Goal: Transaction & Acquisition: Download file/media

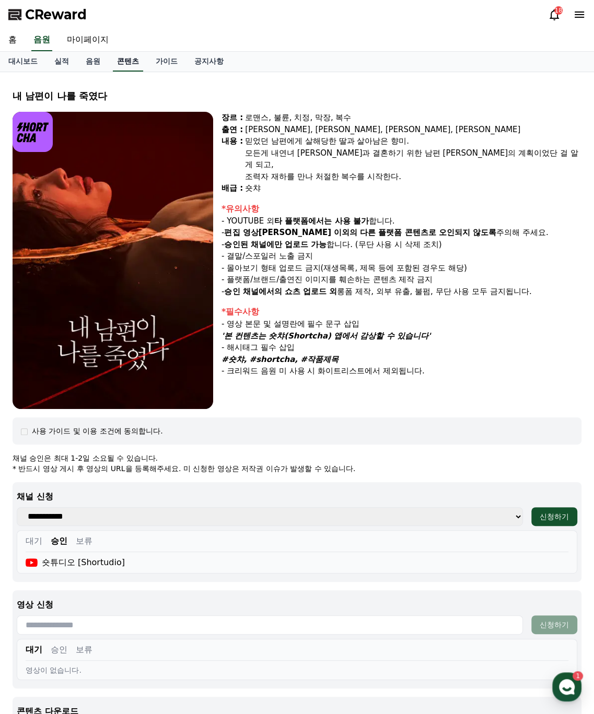
click at [130, 65] on link "콘텐츠" at bounding box center [128, 62] width 30 height 20
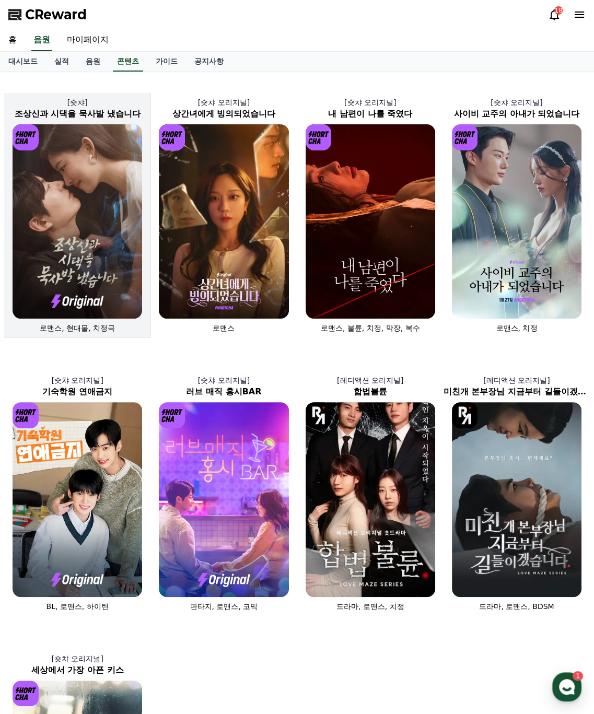
click at [96, 211] on img at bounding box center [78, 221] width 130 height 194
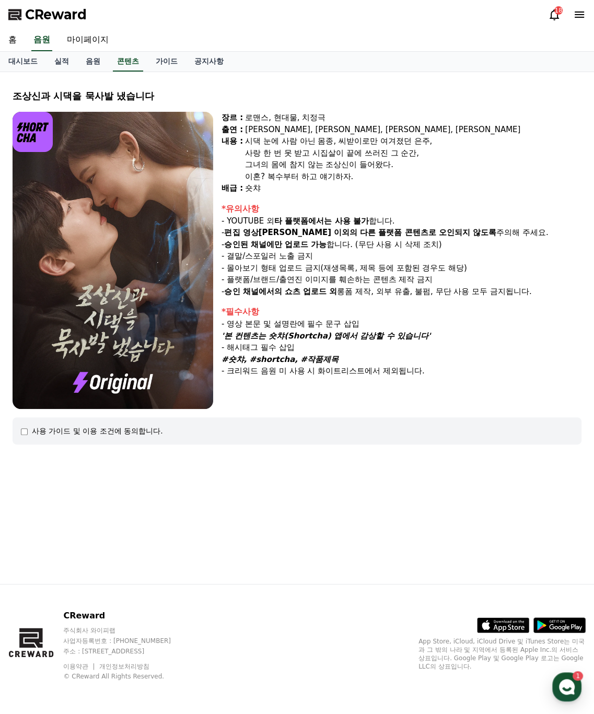
click at [120, 242] on img at bounding box center [113, 260] width 201 height 297
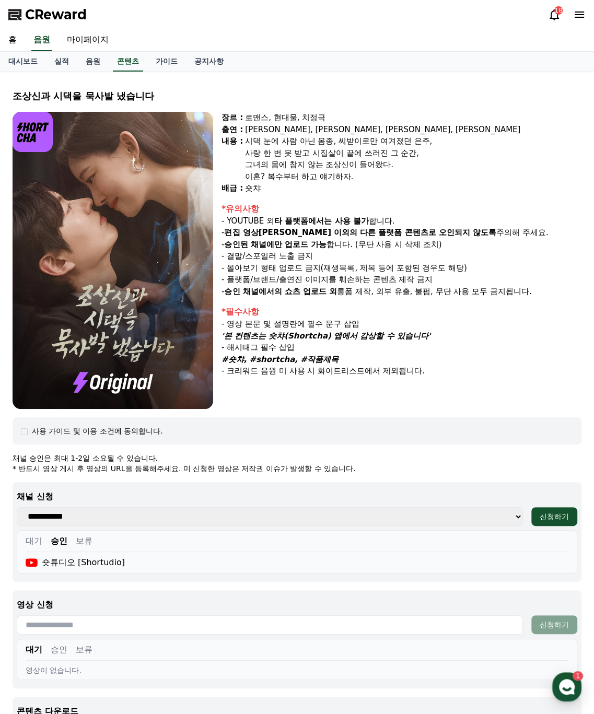
click at [36, 538] on button "대기" at bounding box center [34, 541] width 17 height 13
click at [58, 542] on button "승인" at bounding box center [59, 541] width 17 height 13
click at [30, 430] on div "사용 가이드 및 이용 조건에 동의합니다." at bounding box center [297, 431] width 552 height 10
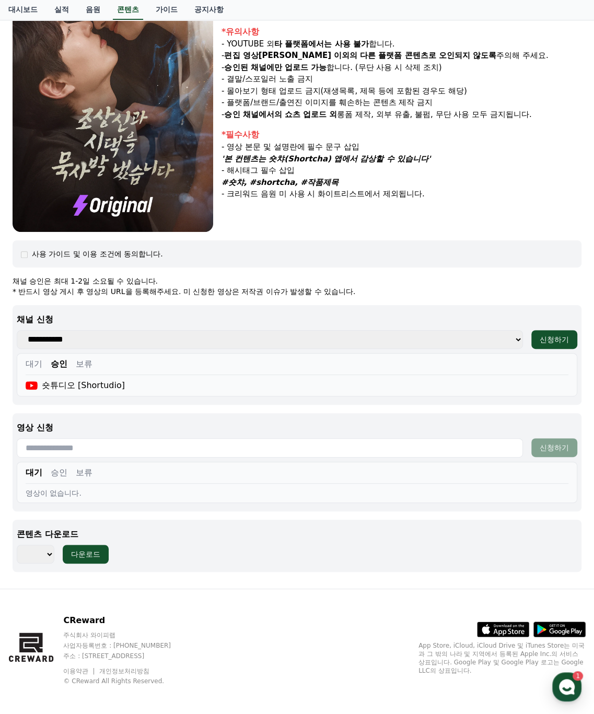
scroll to position [180, 0]
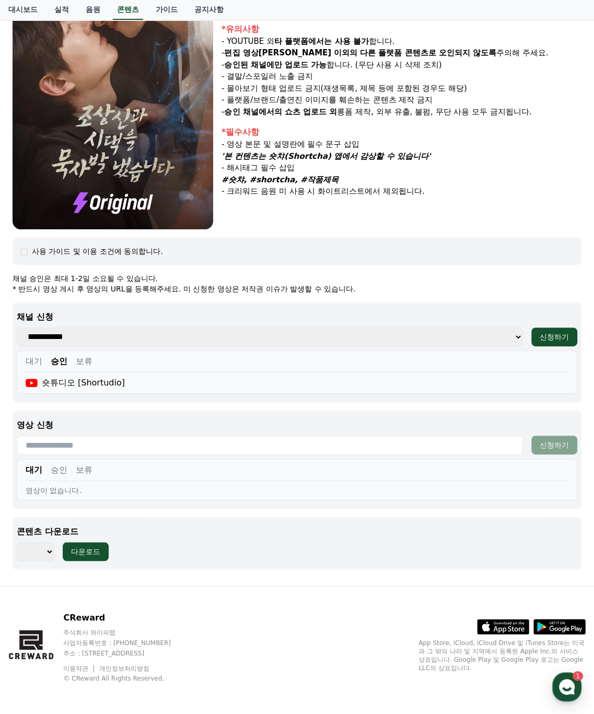
click at [46, 560] on div "콘텐츠 다운로드 *** *** *** *** *** *** *** *** *** *** *** *** *** *** *** *** *** **…" at bounding box center [297, 543] width 569 height 52
click at [42, 548] on select "*** *** *** *** *** *** *** *** *** *** *** *** *** *** *** *** *** *** *** ***…" at bounding box center [36, 551] width 38 height 19
select select "**********"
click at [17, 542] on select "*** *** *** *** *** *** *** *** *** *** *** *** *** *** *** *** *** *** *** ***…" at bounding box center [36, 551] width 38 height 19
click at [99, 555] on button "다운로드" at bounding box center [86, 551] width 46 height 19
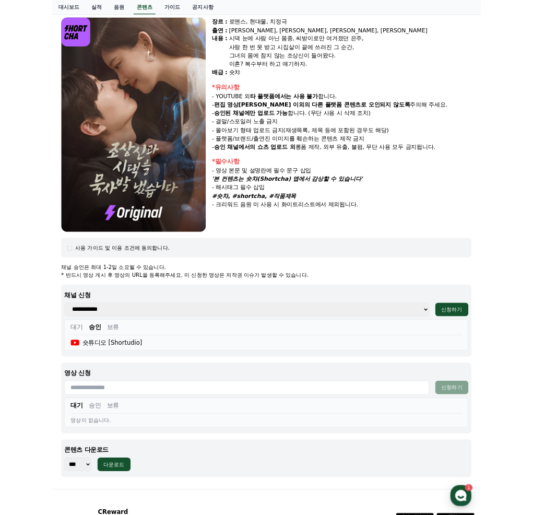
scroll to position [0, 0]
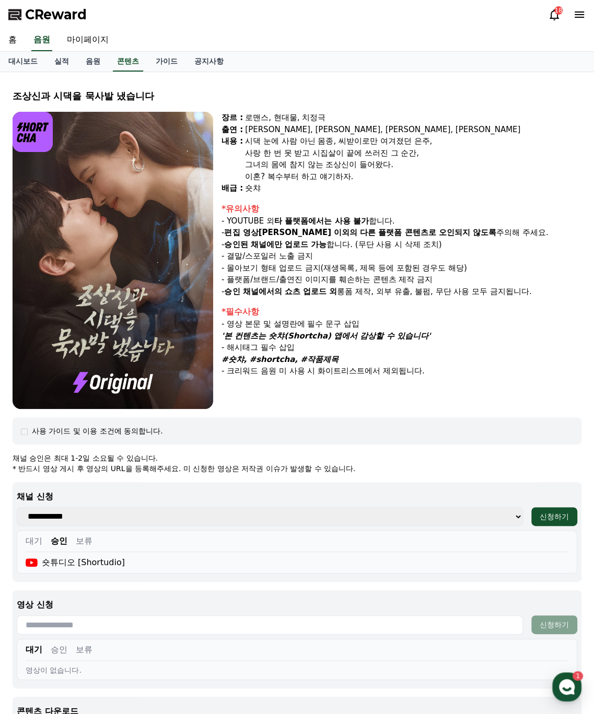
click at [570, 6] on div "18" at bounding box center [567, 14] width 38 height 17
click at [583, 1] on div "CReward 18" at bounding box center [297, 14] width 594 height 29
click at [581, 10] on icon at bounding box center [579, 14] width 13 height 13
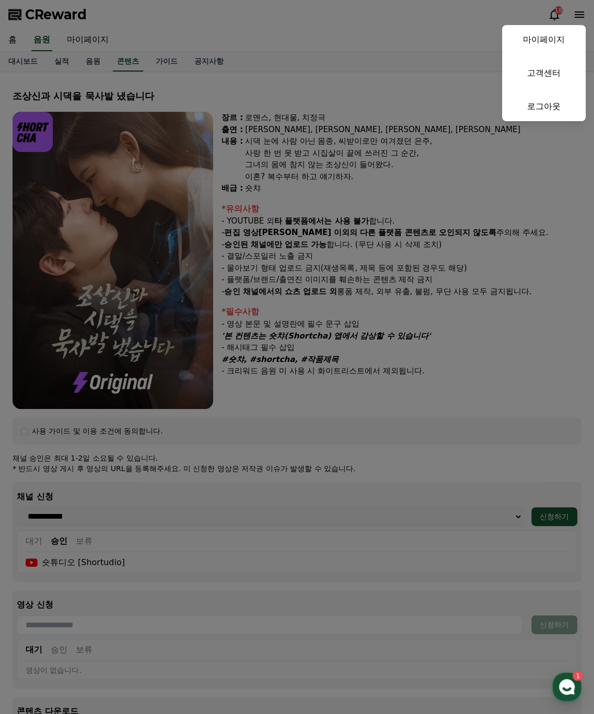
click at [581, 10] on button "close" at bounding box center [297, 357] width 594 height 714
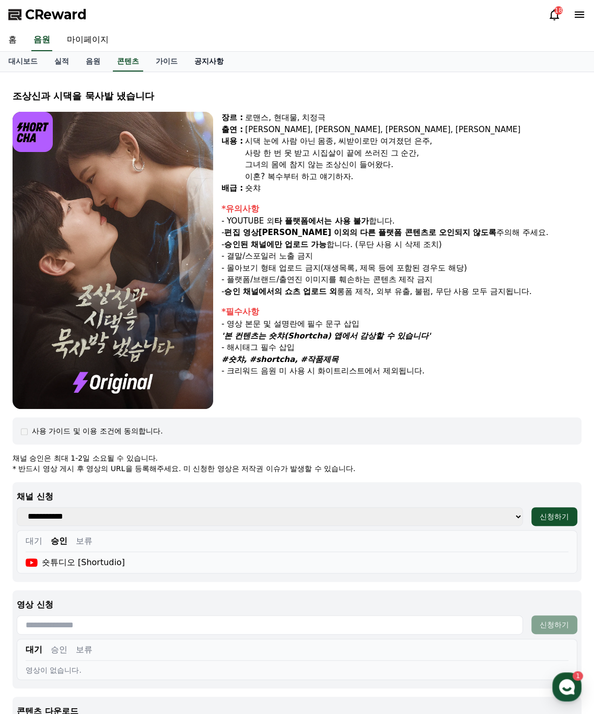
click at [204, 66] on link "공지사항" at bounding box center [209, 62] width 46 height 20
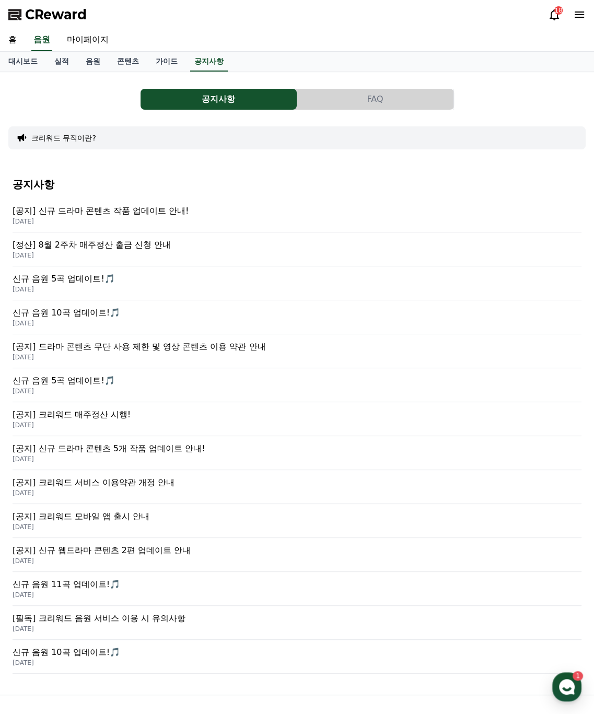
click at [582, 18] on icon at bounding box center [579, 14] width 13 height 13
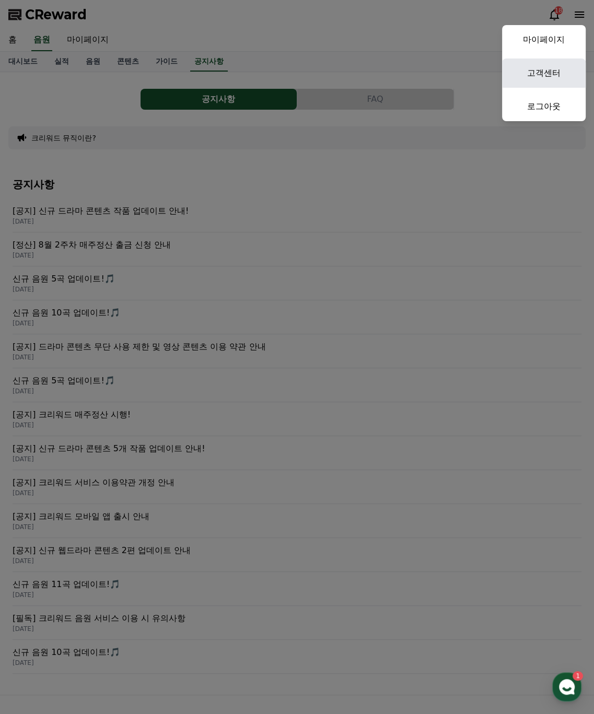
click at [558, 64] on link "고객센터" at bounding box center [544, 72] width 84 height 29
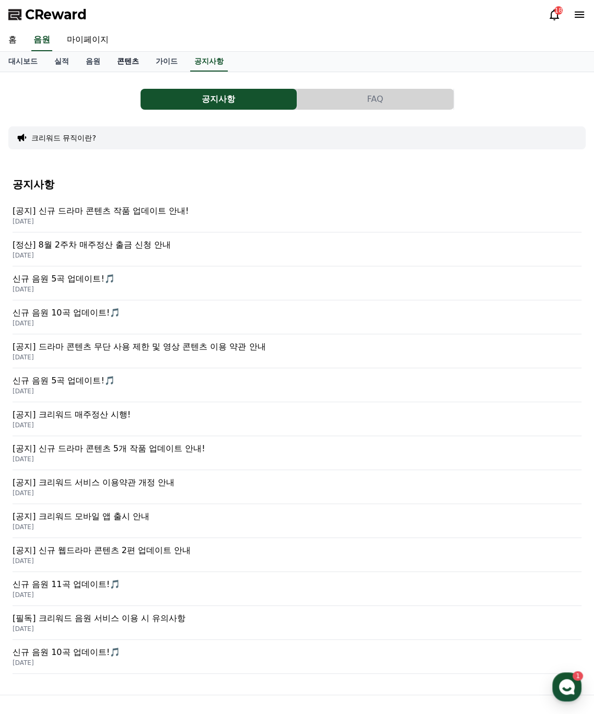
click at [119, 60] on link "콘텐츠" at bounding box center [128, 62] width 39 height 20
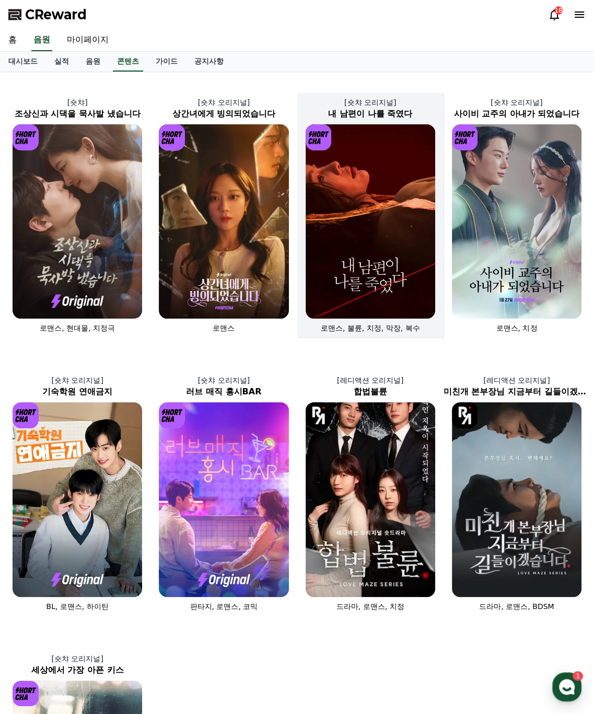
click at [372, 260] on img at bounding box center [370, 221] width 130 height 194
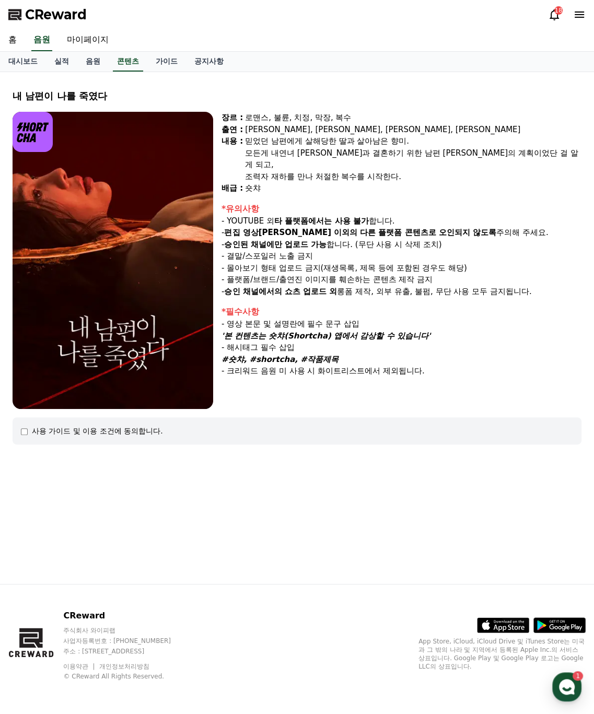
select select
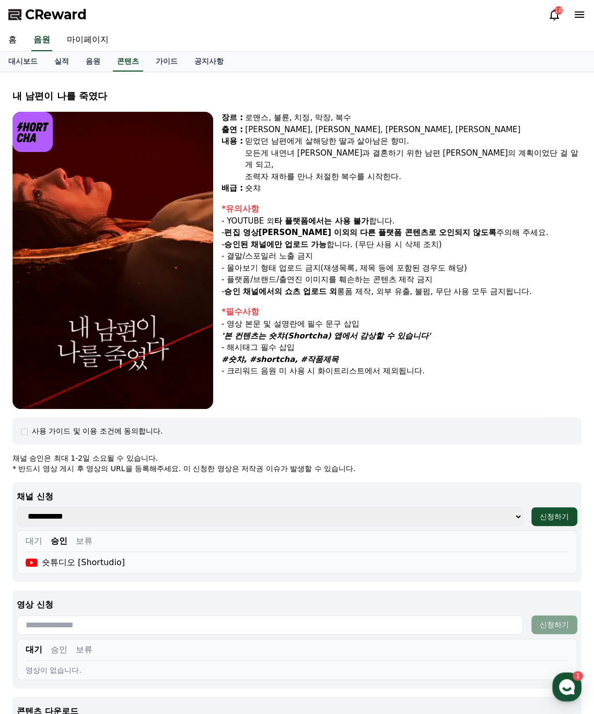
click at [23, 109] on div "내 남편이 나를 죽였다 장르 : 로맨스, [PERSON_NAME], [PERSON_NAME], 막장, 복수 출연 : [PERSON_NAME],…" at bounding box center [296, 418] width 577 height 677
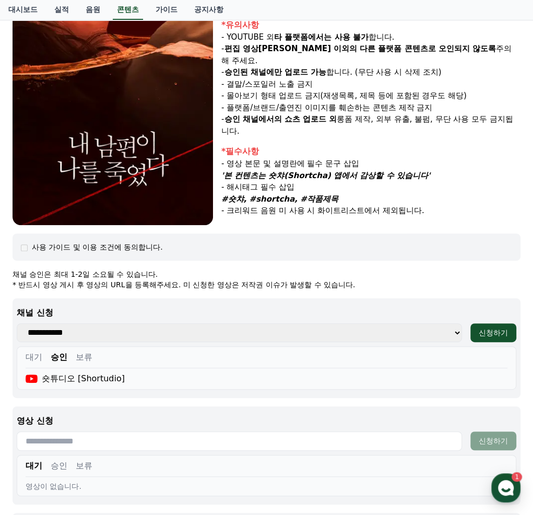
scroll to position [104, 0]
